Goal: Task Accomplishment & Management: Complete application form

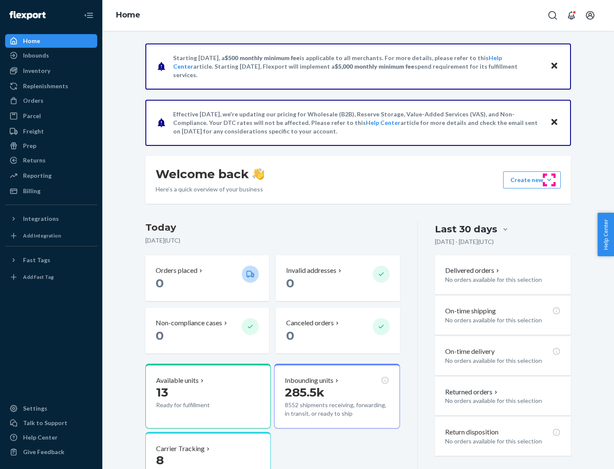
click at [549, 180] on button "Create new Create new inbound Create new order Create new product" at bounding box center [532, 179] width 58 height 17
click at [51, 55] on div "Inbounds" at bounding box center [51, 55] width 90 height 12
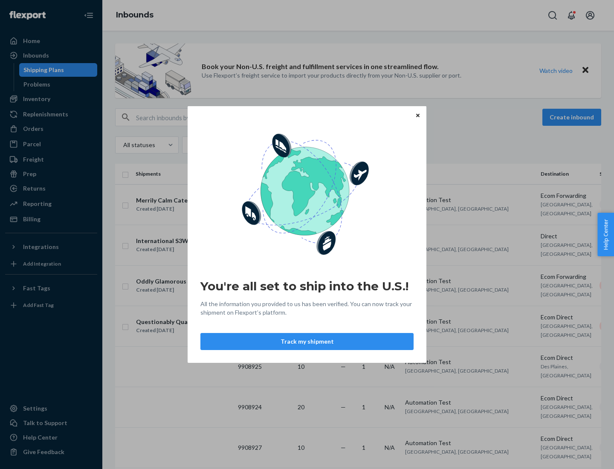
click at [307, 341] on button "Track my shipment" at bounding box center [306, 341] width 213 height 17
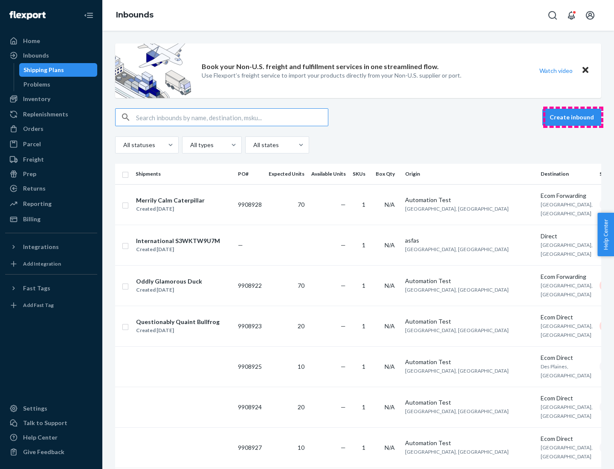
click at [573, 117] on button "Create inbound" at bounding box center [571, 117] width 59 height 17
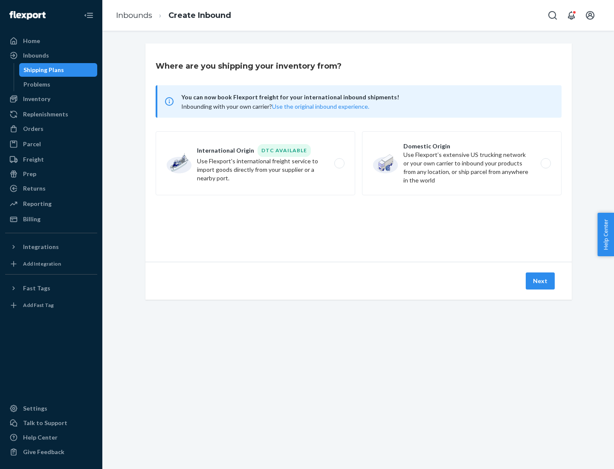
click at [255, 163] on label "International Origin DTC Available Use Flexport's international freight service…" at bounding box center [256, 163] width 200 height 64
click at [339, 163] on input "International Origin DTC Available Use Flexport's international freight service…" at bounding box center [342, 164] width 6 height 6
radio input "true"
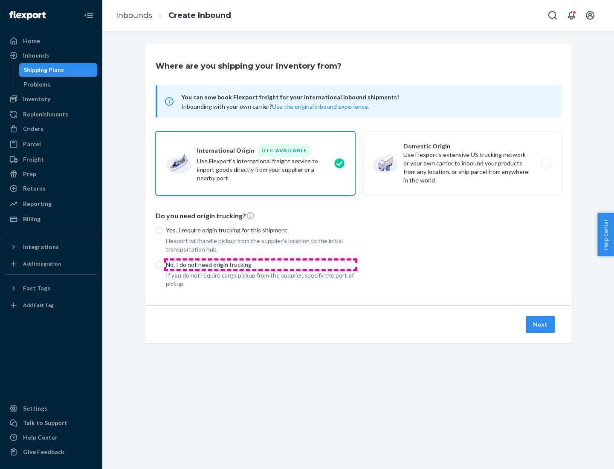
click at [260, 264] on p "No, I do not need origin trucking" at bounding box center [260, 264] width 189 height 9
click at [162, 264] on input "No, I do not need origin trucking" at bounding box center [159, 264] width 7 height 7
radio input "true"
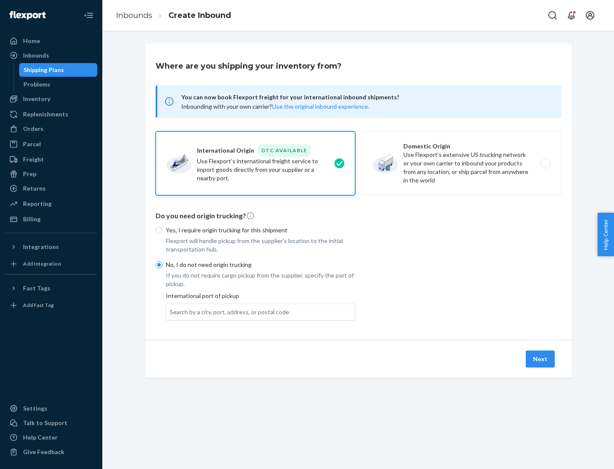
click at [227, 312] on div "Search by a city, port, address, or postal code" at bounding box center [229, 312] width 119 height 9
click at [171, 312] on input "Search by a city, port, address, or postal code" at bounding box center [170, 312] width 1 height 9
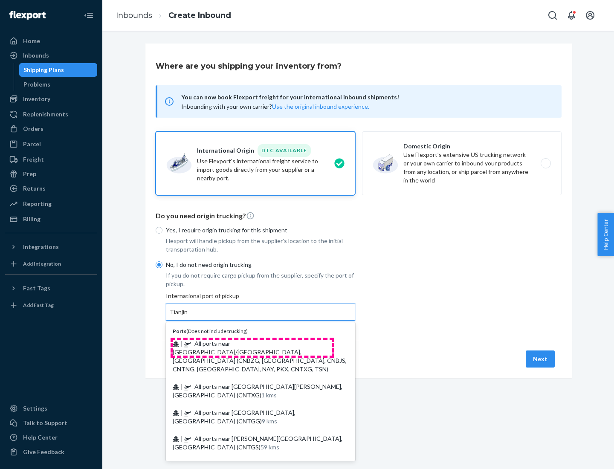
click at [252, 343] on span "| All ports near [GEOGRAPHIC_DATA]/[GEOGRAPHIC_DATA], [GEOGRAPHIC_DATA] (CNBZG,…" at bounding box center [260, 356] width 174 height 33
click at [188, 316] on input "Tianjin" at bounding box center [179, 312] width 19 height 9
type input "All ports near [GEOGRAPHIC_DATA]/[GEOGRAPHIC_DATA], [GEOGRAPHIC_DATA] (CNBZG, […"
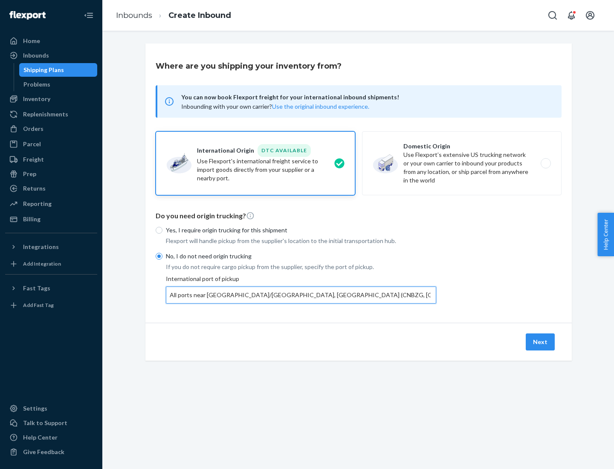
click at [541, 341] on button "Next" at bounding box center [540, 341] width 29 height 17
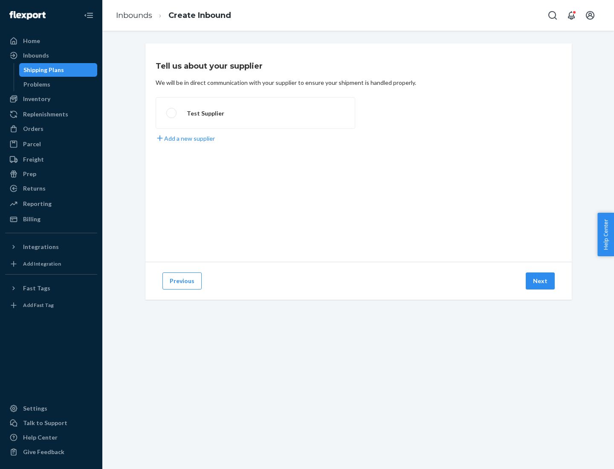
click at [255, 113] on label "Test Supplier" at bounding box center [256, 113] width 200 height 32
click at [172, 113] on input "Test Supplier" at bounding box center [169, 113] width 6 height 6
radio input "true"
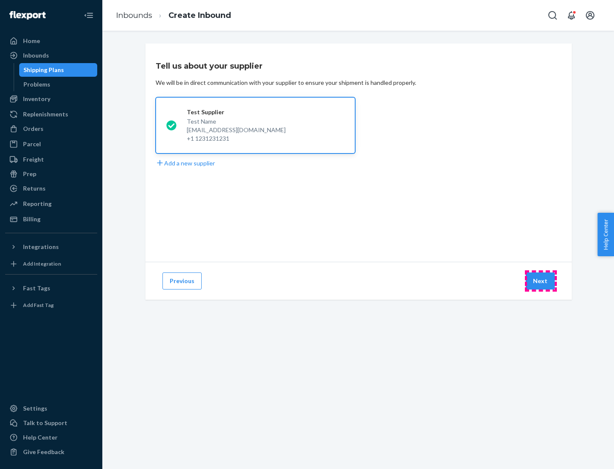
click at [541, 281] on button "Next" at bounding box center [540, 280] width 29 height 17
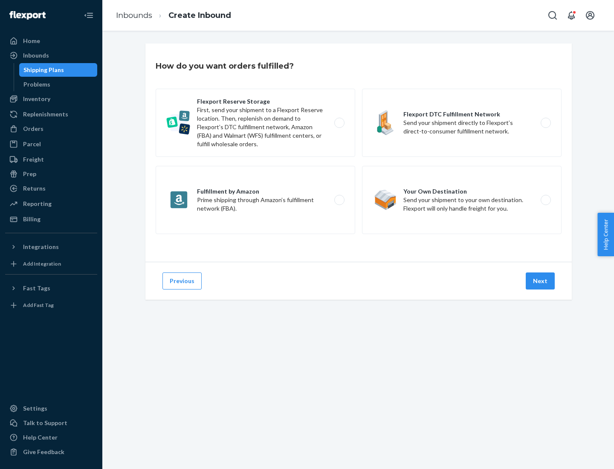
click at [255, 123] on label "Flexport Reserve Storage First, send your shipment to a Flexport Reserve locati…" at bounding box center [256, 123] width 200 height 68
click at [339, 123] on input "Flexport Reserve Storage First, send your shipment to a Flexport Reserve locati…" at bounding box center [342, 123] width 6 height 6
radio input "true"
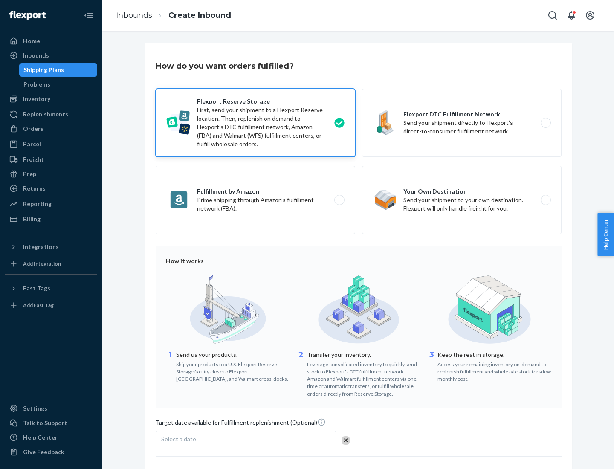
scroll to position [70, 0]
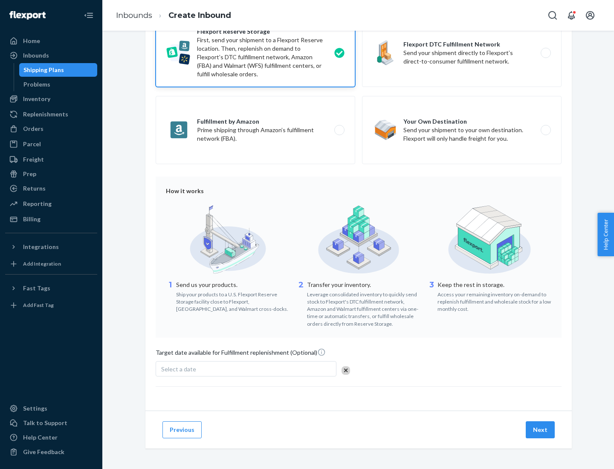
click at [541, 429] on button "Next" at bounding box center [540, 429] width 29 height 17
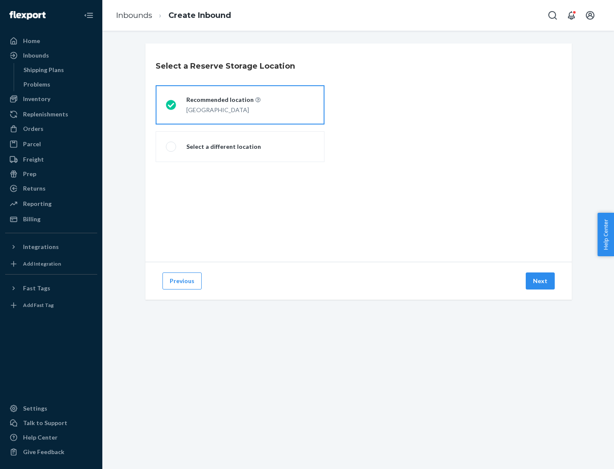
click at [240, 105] on div "[GEOGRAPHIC_DATA]" at bounding box center [223, 109] width 74 height 10
click at [171, 105] on input "Recommended location [GEOGRAPHIC_DATA]" at bounding box center [169, 105] width 6 height 6
click at [541, 281] on button "Next" at bounding box center [540, 280] width 29 height 17
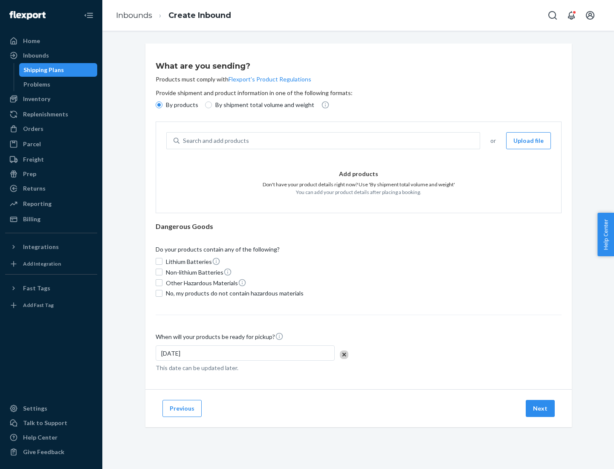
click at [330, 141] on div "Search and add products" at bounding box center [329, 140] width 300 height 15
click at [184, 141] on input "Search and add products" at bounding box center [183, 140] width 1 height 9
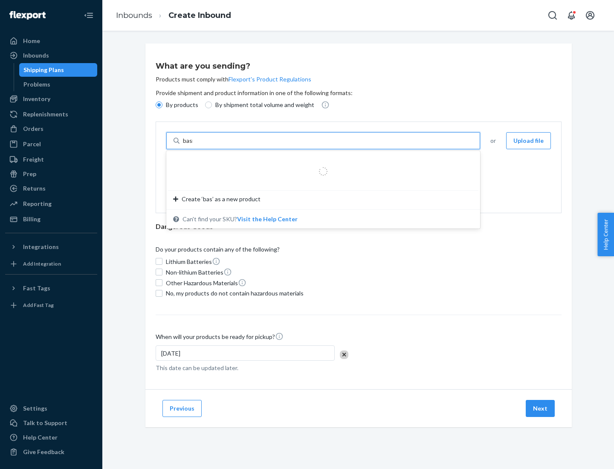
type input "basic"
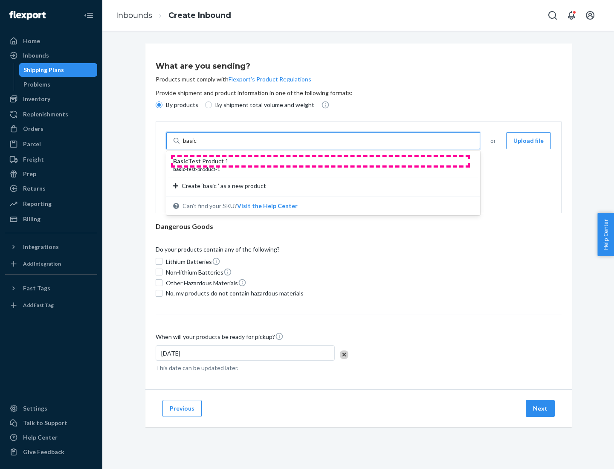
click at [320, 161] on div "Basic Test Product 1" at bounding box center [319, 161] width 293 height 9
click at [198, 145] on input "basic" at bounding box center [190, 140] width 15 height 9
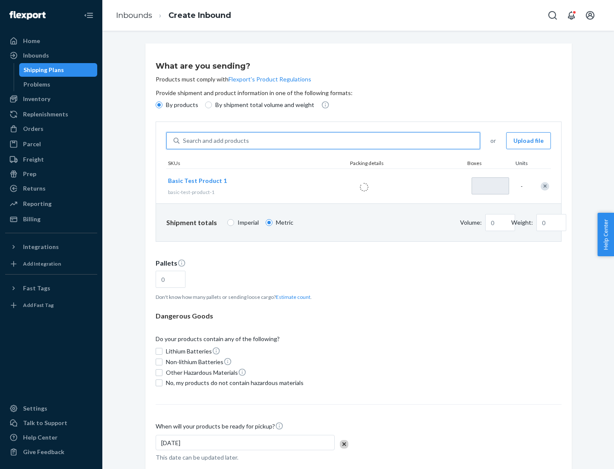
type input "1"
type input "1.09"
type input "3.27"
type input "3"
type input "0.01"
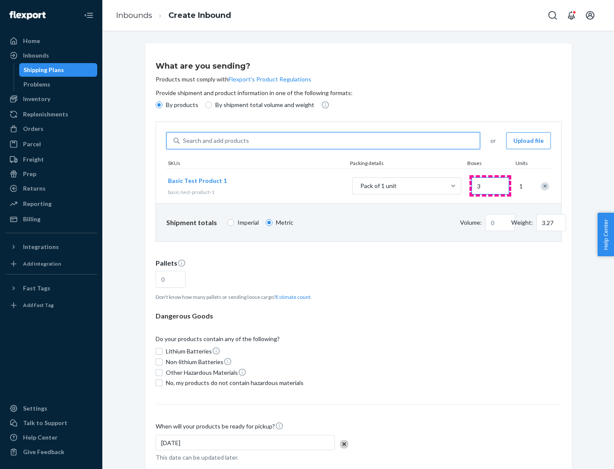
type input "32.66"
type input "30"
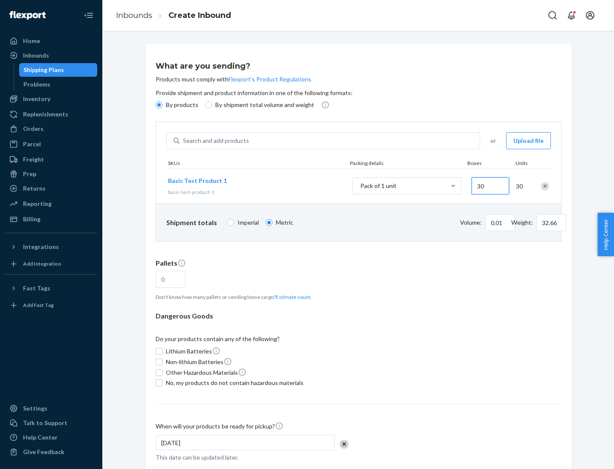
type input "0.07"
type input "326.59"
type input "300"
type input "0.68"
type input "3265.86"
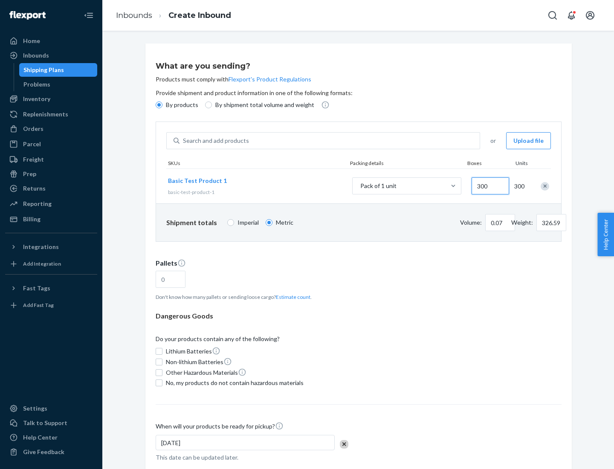
type input "3000"
type input "1.09"
type input "1"
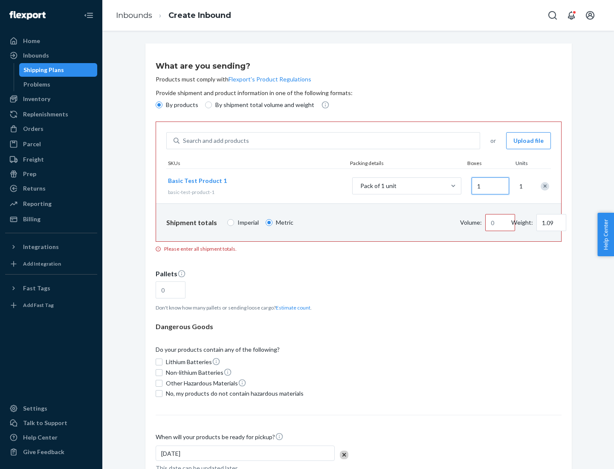
type input "10.89"
type input "10"
type input "0.02"
type input "108.86"
type input "100"
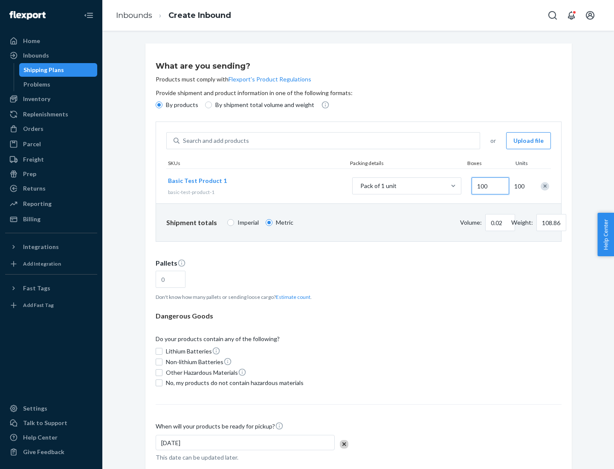
type input "0.23"
type input "1088.62"
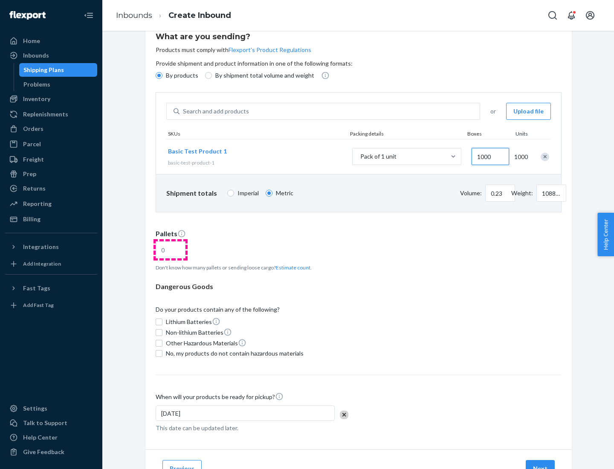
type input "1000"
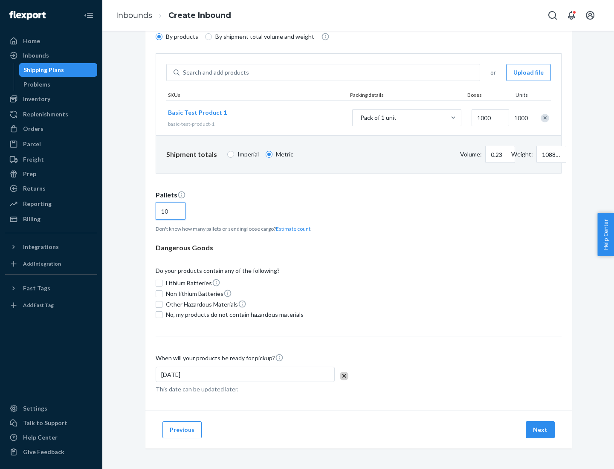
type input "10"
click at [233, 315] on span "No, my products do not contain hazardous materials" at bounding box center [235, 314] width 138 height 9
click at [162, 315] on input "No, my products do not contain hazardous materials" at bounding box center [159, 314] width 7 height 7
checkbox input "true"
click at [541, 430] on button "Next" at bounding box center [540, 429] width 29 height 17
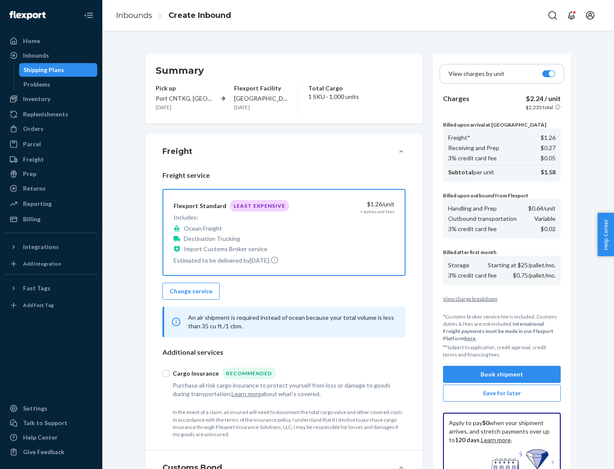
scroll to position [124, 0]
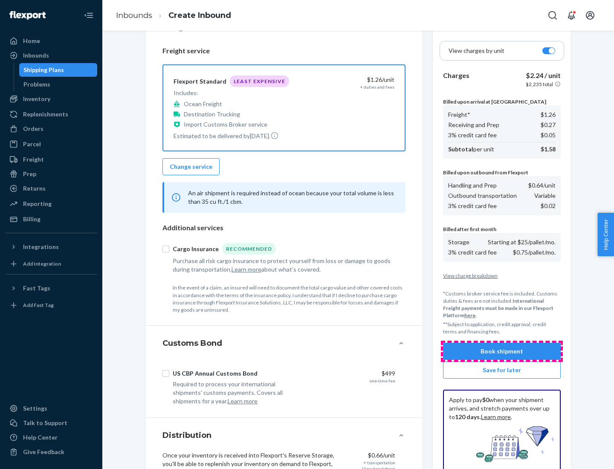
click at [502, 351] on button "Book shipment" at bounding box center [502, 351] width 118 height 17
